Goal: Find specific page/section: Find specific page/section

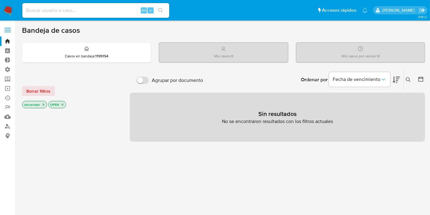
click at [9, 32] on span at bounding box center [8, 32] width 6 height 1
click at [0, 0] on input "checkbox" at bounding box center [0, 0] width 0 height 0
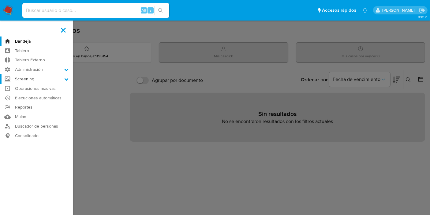
click at [33, 77] on label "Screening" at bounding box center [36, 78] width 73 height 9
click at [0, 0] on input "Screening" at bounding box center [0, 0] width 0 height 0
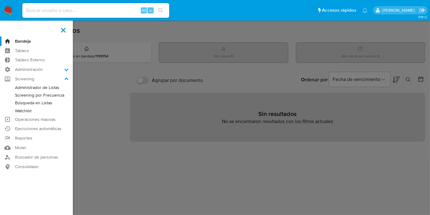
click at [47, 93] on link "Screening por Frecuencia" at bounding box center [36, 95] width 73 height 8
